Goal: Task Accomplishment & Management: Use online tool/utility

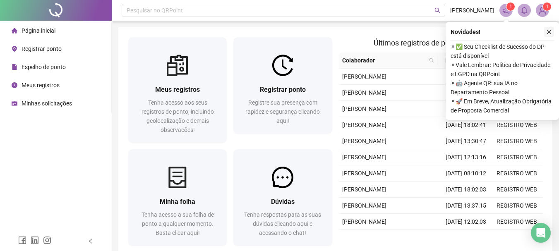
click at [551, 31] on icon "close" at bounding box center [549, 32] width 6 height 6
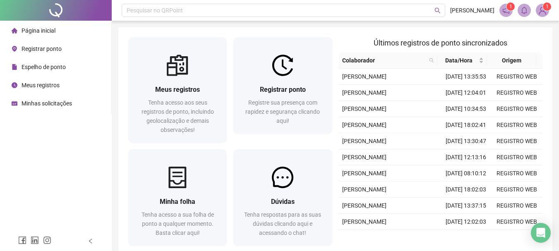
click at [33, 52] on span "Registrar ponto" at bounding box center [42, 49] width 40 height 7
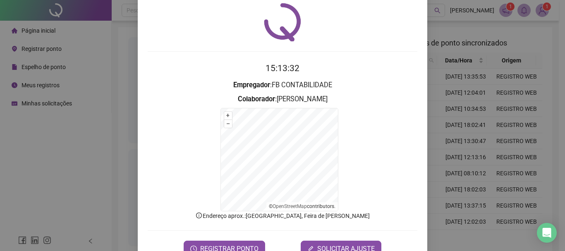
scroll to position [41, 0]
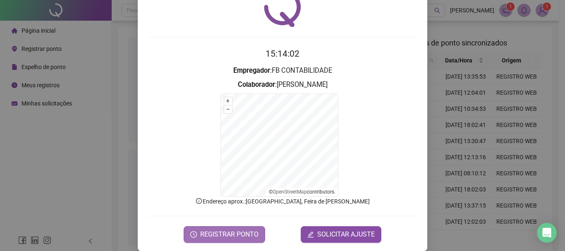
click at [243, 236] on span "REGISTRAR PONTO" at bounding box center [229, 235] width 58 height 10
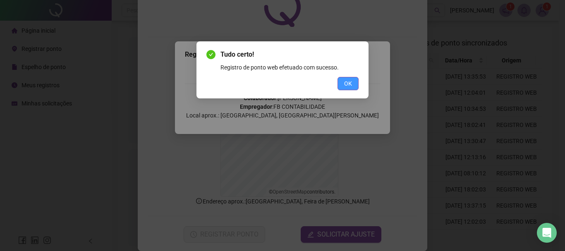
click at [348, 86] on span "OK" at bounding box center [348, 83] width 8 height 9
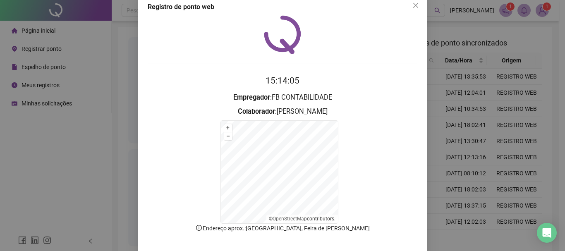
scroll to position [0, 0]
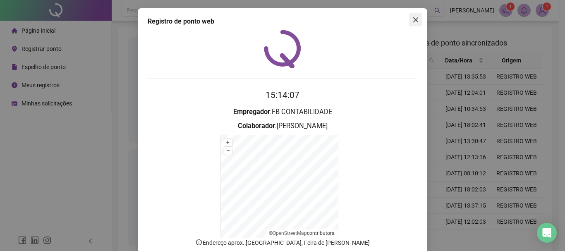
click at [413, 22] on icon "close" at bounding box center [416, 20] width 7 height 7
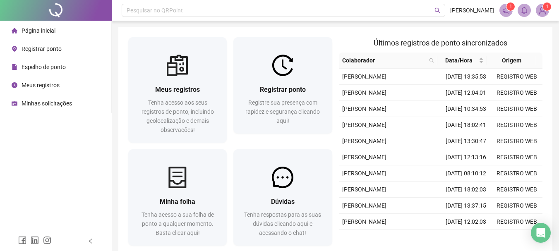
click at [37, 87] on span "Meus registros" at bounding box center [41, 85] width 38 height 7
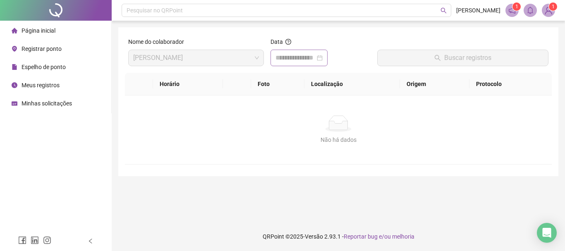
click at [323, 62] on div at bounding box center [299, 58] width 47 height 10
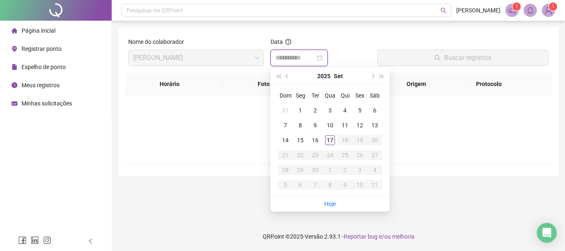
type input "**********"
click at [327, 139] on div "17" at bounding box center [330, 140] width 10 height 10
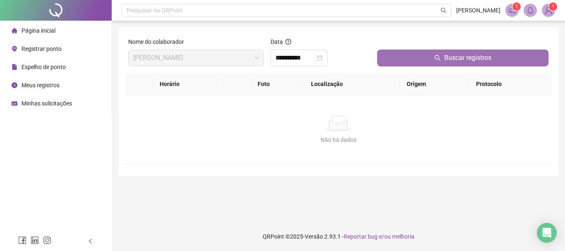
click at [494, 61] on button "Buscar registros" at bounding box center [462, 58] width 171 height 17
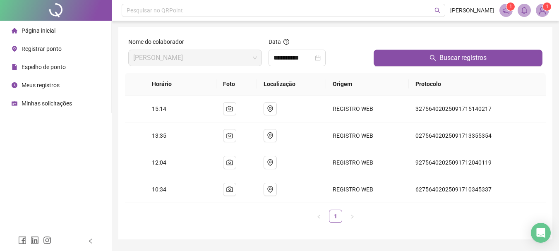
click at [546, 14] on img at bounding box center [542, 10] width 12 height 12
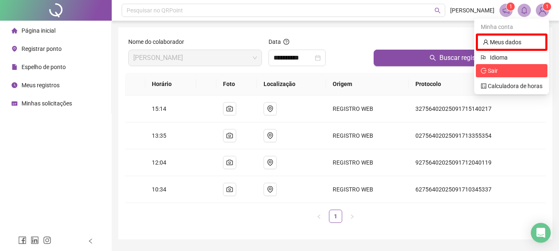
click at [507, 68] on span "Sair" at bounding box center [512, 70] width 62 height 9
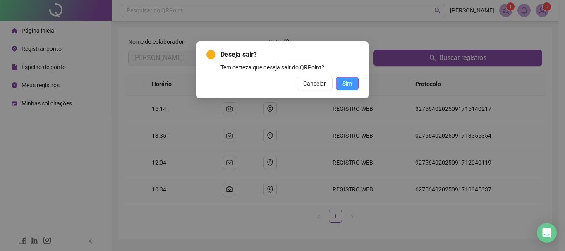
click at [349, 85] on span "Sim" at bounding box center [348, 83] width 10 height 9
